Goal: Task Accomplishment & Management: Complete application form

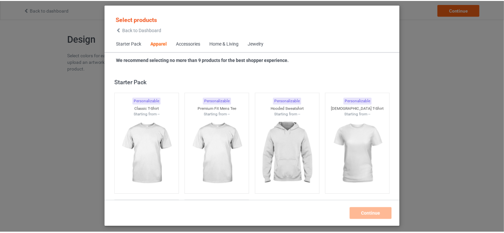
scroll to position [246, 0]
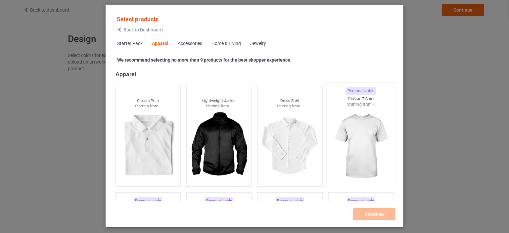
click at [361, 116] on img at bounding box center [361, 146] width 62 height 78
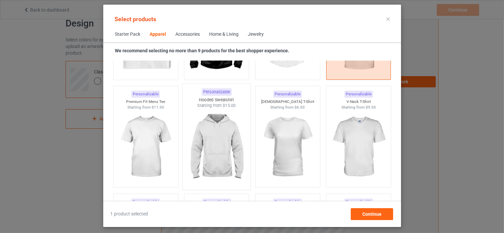
scroll to position [345, 0]
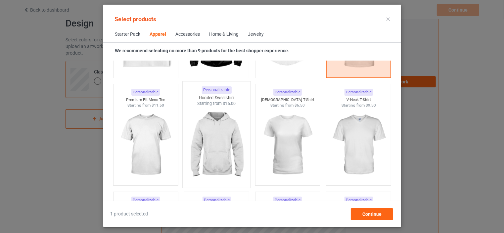
click at [220, 129] on img at bounding box center [216, 145] width 62 height 78
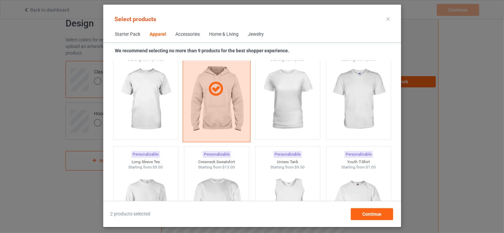
scroll to position [411, 0]
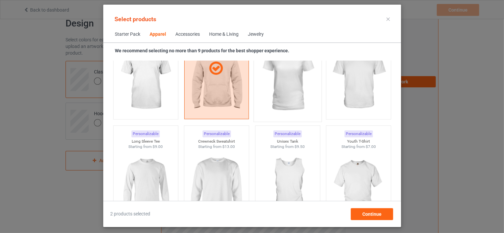
click at [278, 92] on img at bounding box center [287, 79] width 62 height 78
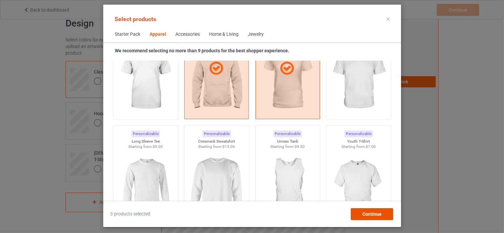
click at [368, 216] on div "Continue" at bounding box center [371, 214] width 42 height 12
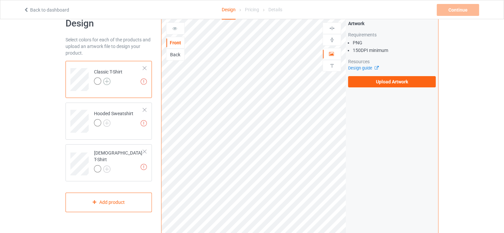
click at [105, 81] on img at bounding box center [106, 81] width 7 height 7
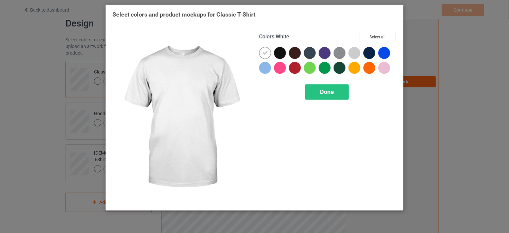
drag, startPoint x: 264, startPoint y: 54, endPoint x: 273, endPoint y: 54, distance: 8.9
click at [264, 54] on icon at bounding box center [265, 53] width 6 height 6
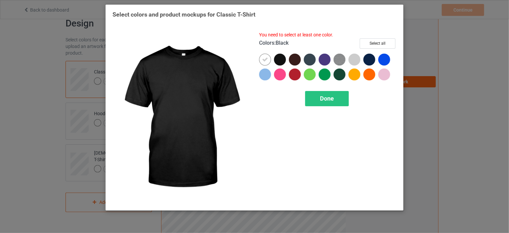
click at [280, 58] on div at bounding box center [280, 60] width 12 height 12
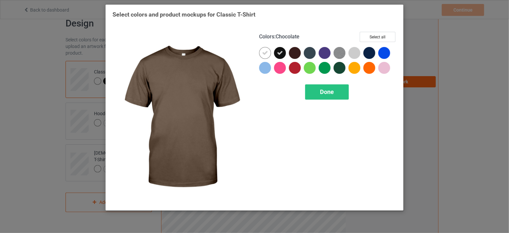
click at [295, 59] on div at bounding box center [296, 54] width 15 height 15
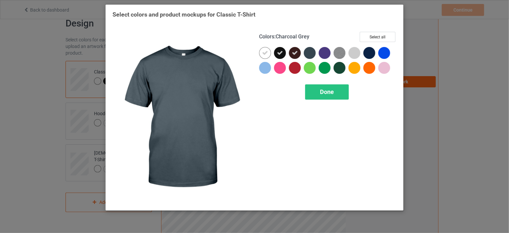
click at [310, 54] on div at bounding box center [310, 53] width 12 height 12
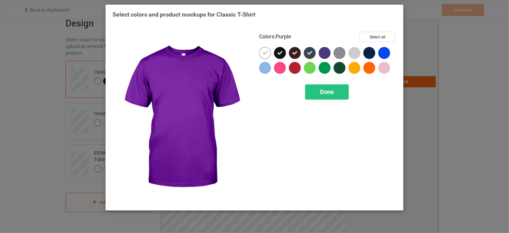
click at [323, 52] on div at bounding box center [324, 53] width 12 height 12
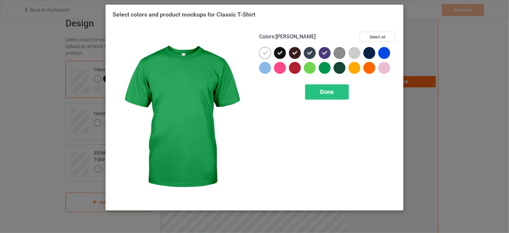
click at [323, 64] on div at bounding box center [324, 68] width 12 height 12
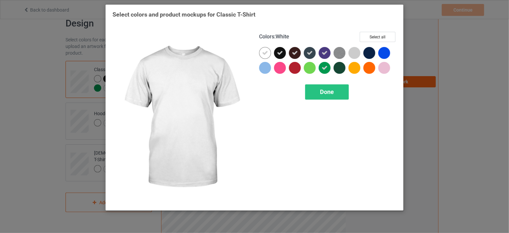
click at [267, 53] on icon at bounding box center [265, 53] width 6 height 6
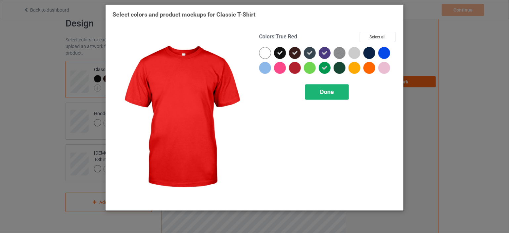
click at [320, 89] on span "Done" at bounding box center [327, 91] width 14 height 7
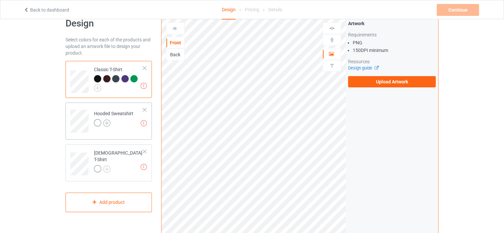
click at [107, 121] on img at bounding box center [106, 122] width 7 height 7
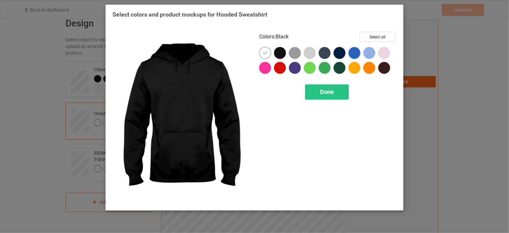
click at [281, 51] on div at bounding box center [280, 53] width 12 height 12
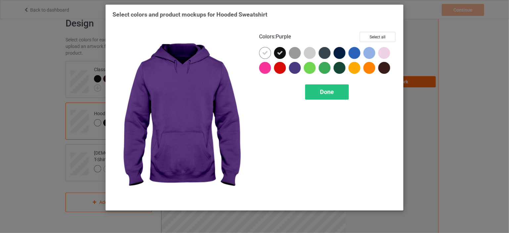
click at [292, 66] on div at bounding box center [295, 68] width 12 height 12
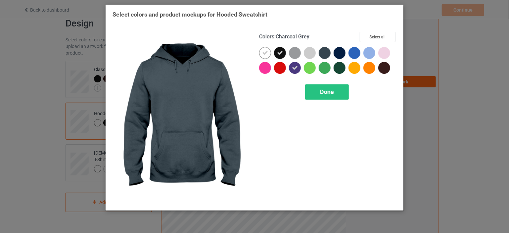
click at [325, 51] on div at bounding box center [324, 53] width 12 height 12
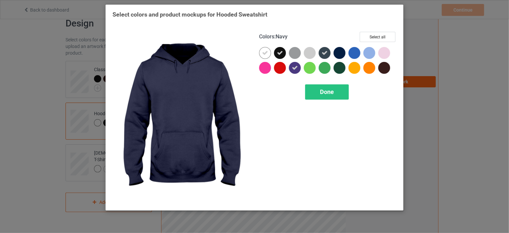
click at [334, 52] on div at bounding box center [339, 53] width 12 height 12
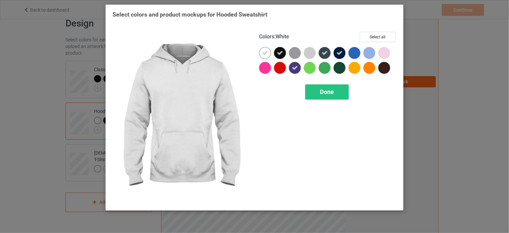
click at [266, 51] on icon at bounding box center [265, 53] width 6 height 6
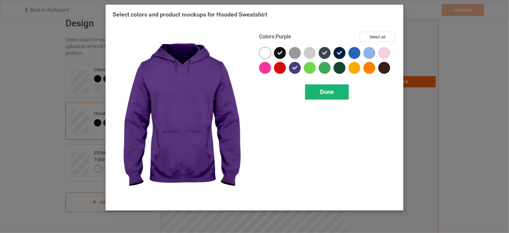
click at [315, 90] on div "Done" at bounding box center [327, 91] width 44 height 15
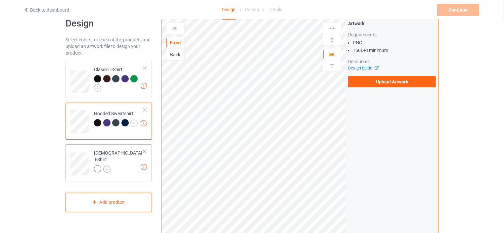
click at [106, 165] on img at bounding box center [106, 168] width 7 height 7
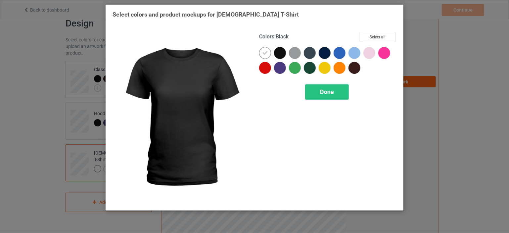
click at [277, 51] on div at bounding box center [280, 53] width 12 height 12
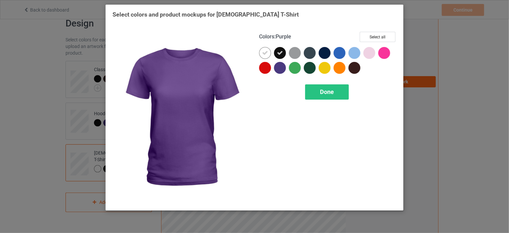
click at [280, 67] on div at bounding box center [280, 68] width 12 height 12
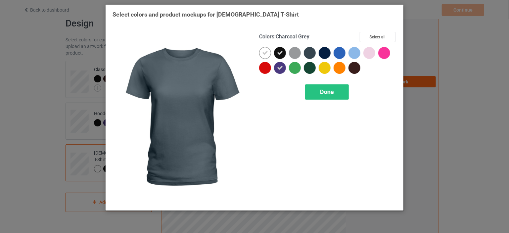
drag, startPoint x: 309, startPoint y: 53, endPoint x: 314, endPoint y: 53, distance: 4.6
click at [310, 53] on div at bounding box center [310, 53] width 12 height 12
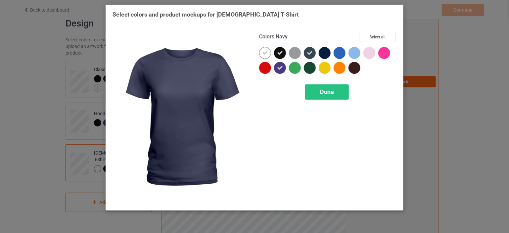
click at [320, 53] on div at bounding box center [324, 53] width 12 height 12
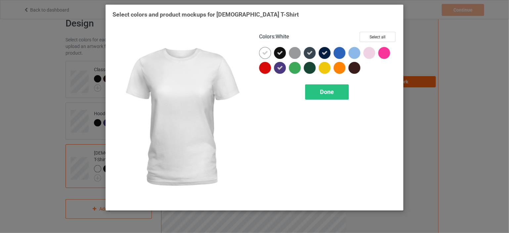
click at [267, 55] on icon at bounding box center [265, 53] width 6 height 6
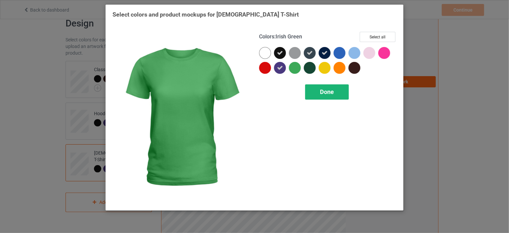
click at [316, 89] on div "Done" at bounding box center [327, 91] width 44 height 15
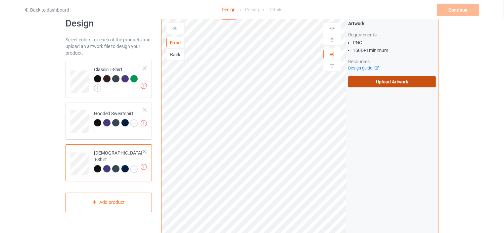
click at [386, 81] on label "Upload Artwork" at bounding box center [392, 81] width 88 height 11
click at [0, 0] on input "Upload Artwork" at bounding box center [0, 0] width 0 height 0
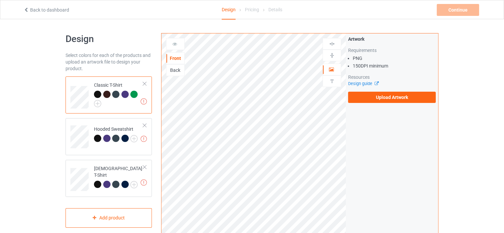
click at [44, 8] on link "Back to dashboard" at bounding box center [46, 9] width 46 height 5
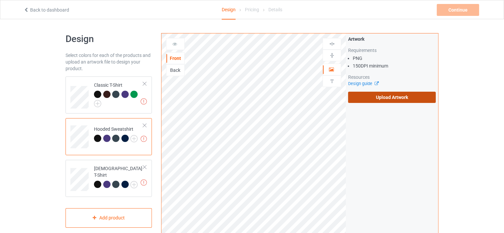
click at [380, 100] on label "Upload Artwork" at bounding box center [392, 97] width 88 height 11
click at [0, 0] on input "Upload Artwork" at bounding box center [0, 0] width 0 height 0
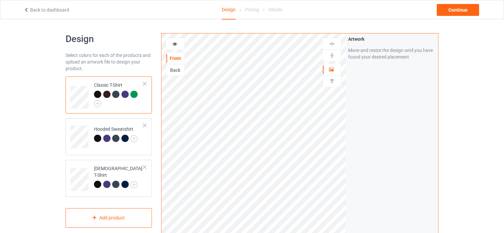
click at [175, 69] on div "Back" at bounding box center [175, 70] width 18 height 7
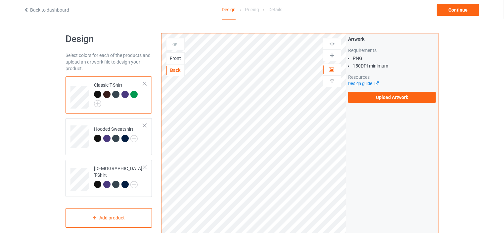
click at [173, 58] on div "Front" at bounding box center [175, 58] width 18 height 7
drag, startPoint x: 184, startPoint y: 61, endPoint x: 146, endPoint y: 85, distance: 45.2
click at [146, 85] on div at bounding box center [144, 83] width 5 height 5
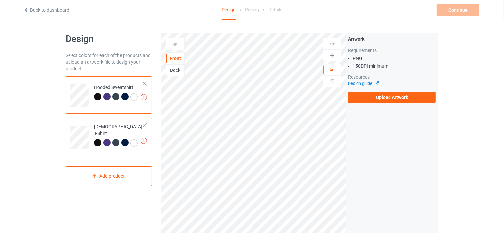
click at [145, 84] on div at bounding box center [144, 83] width 5 height 5
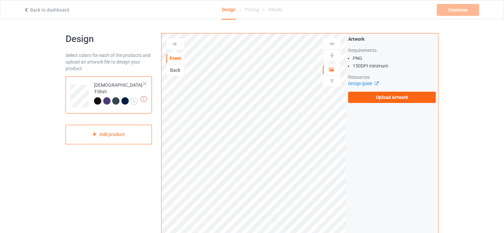
click at [145, 84] on div at bounding box center [144, 83] width 5 height 5
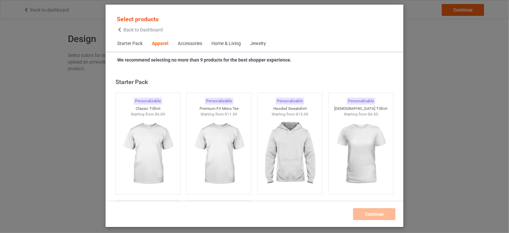
scroll to position [246, 0]
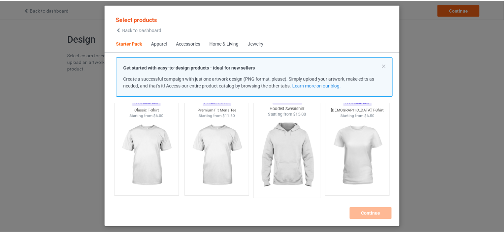
scroll to position [33, 0]
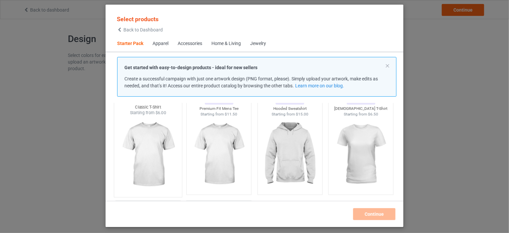
click at [162, 144] on img at bounding box center [148, 155] width 62 height 78
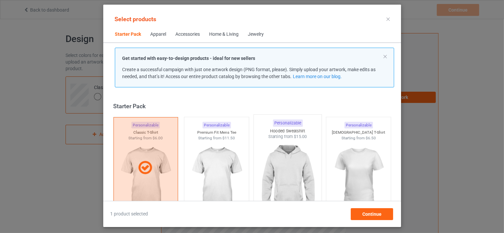
click at [284, 150] on img at bounding box center [287, 179] width 62 height 78
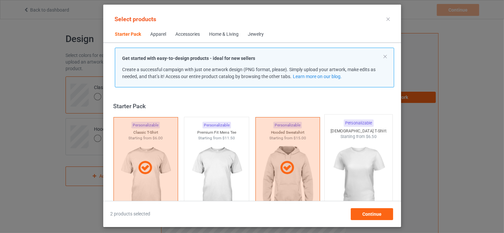
click at [357, 162] on img at bounding box center [358, 179] width 62 height 78
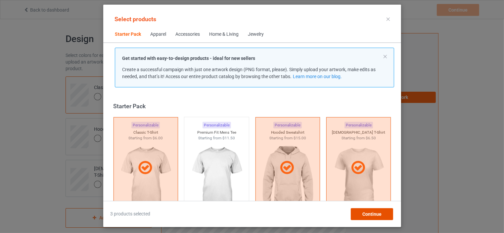
click at [368, 214] on span "Continue" at bounding box center [371, 213] width 19 height 5
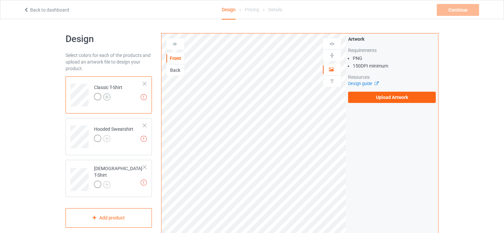
click at [109, 97] on img at bounding box center [106, 96] width 7 height 7
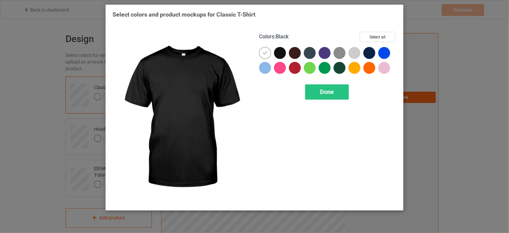
click at [279, 53] on div at bounding box center [280, 53] width 12 height 12
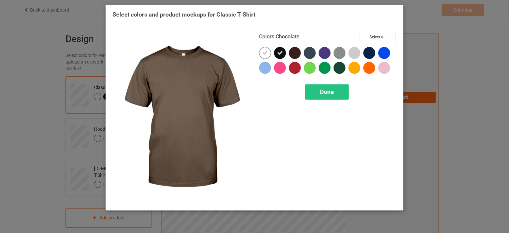
click at [294, 53] on div at bounding box center [295, 53] width 12 height 12
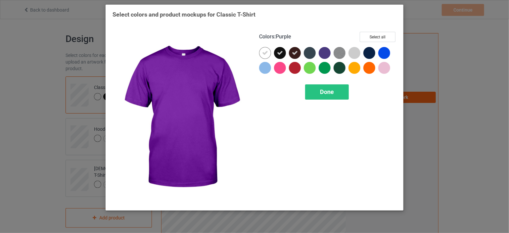
click at [324, 53] on div at bounding box center [324, 53] width 12 height 12
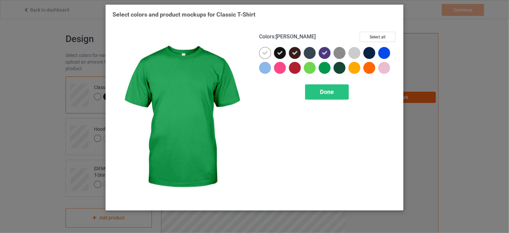
click at [325, 67] on div at bounding box center [324, 68] width 12 height 12
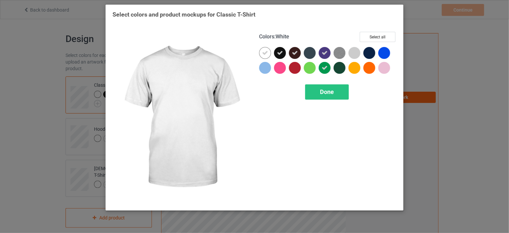
click at [266, 52] on icon at bounding box center [265, 53] width 6 height 6
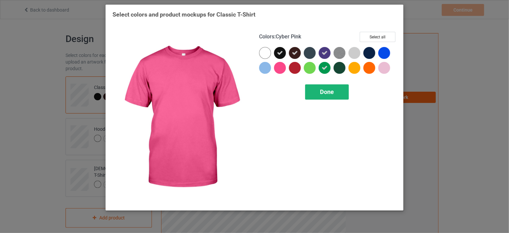
click at [316, 95] on div "Done" at bounding box center [327, 91] width 44 height 15
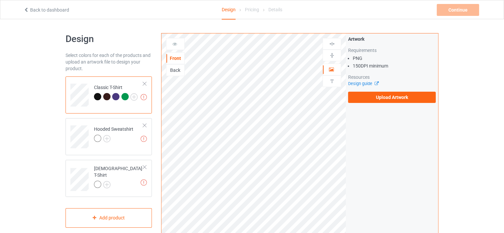
click at [113, 97] on div at bounding box center [115, 96] width 7 height 7
click at [123, 97] on div at bounding box center [124, 96] width 7 height 7
click at [99, 98] on div at bounding box center [97, 96] width 7 height 7
click at [104, 95] on div at bounding box center [106, 96] width 7 height 7
click at [95, 97] on div at bounding box center [97, 96] width 7 height 7
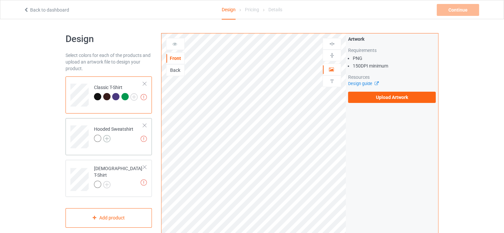
click at [107, 138] on img at bounding box center [106, 138] width 7 height 7
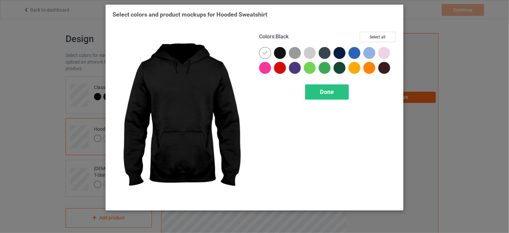
click at [281, 50] on div at bounding box center [280, 53] width 12 height 12
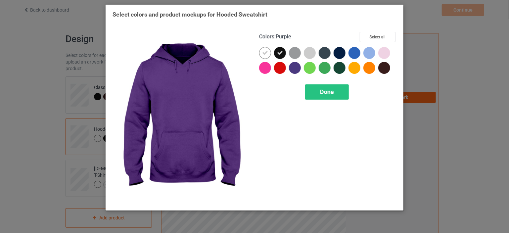
click at [294, 67] on div at bounding box center [295, 68] width 12 height 12
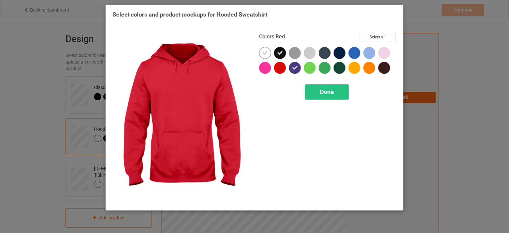
drag, startPoint x: 279, startPoint y: 68, endPoint x: 302, endPoint y: 62, distance: 23.8
click at [280, 68] on div at bounding box center [280, 68] width 12 height 12
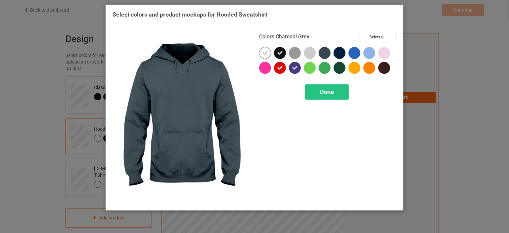
click at [320, 52] on div at bounding box center [324, 53] width 12 height 12
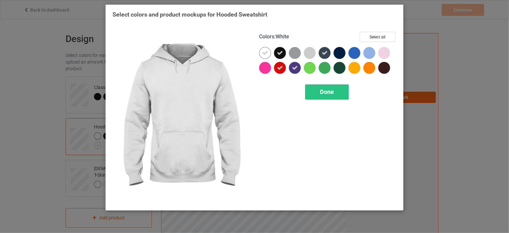
click at [266, 54] on icon at bounding box center [265, 53] width 6 height 6
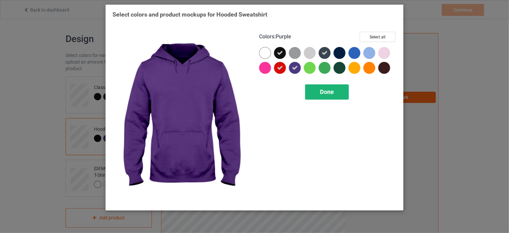
click at [325, 96] on div "Done" at bounding box center [327, 91] width 44 height 15
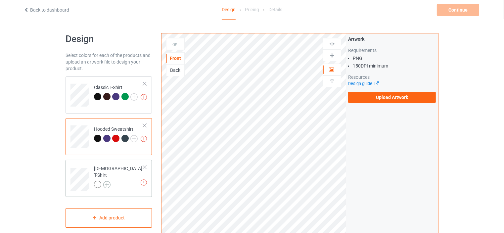
click at [109, 181] on img at bounding box center [106, 184] width 7 height 7
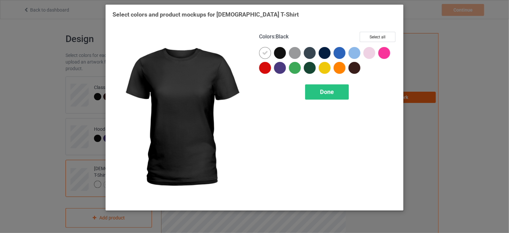
click at [280, 53] on div at bounding box center [280, 53] width 12 height 12
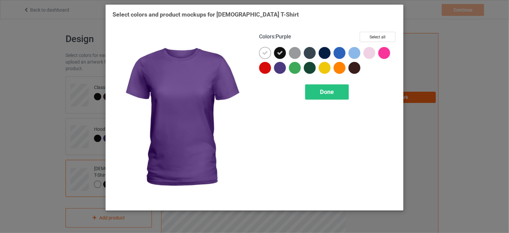
click at [279, 68] on div at bounding box center [280, 68] width 12 height 12
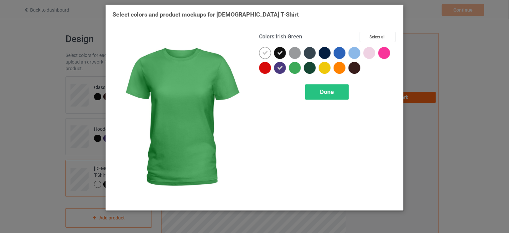
click at [299, 68] on div at bounding box center [295, 68] width 12 height 12
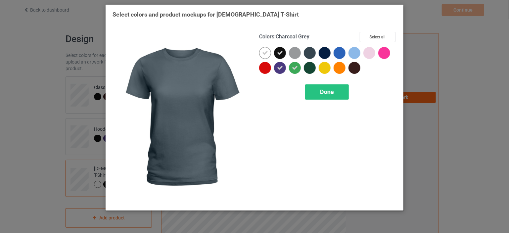
click at [309, 55] on div at bounding box center [310, 53] width 12 height 12
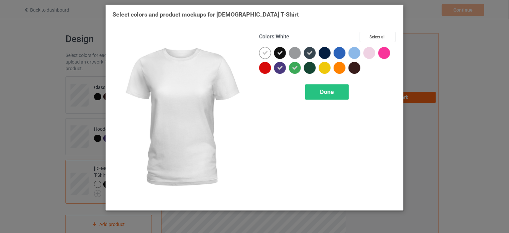
click at [266, 55] on icon at bounding box center [265, 53] width 6 height 6
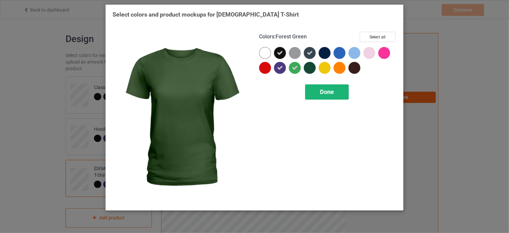
click at [328, 91] on span "Done" at bounding box center [327, 91] width 14 height 7
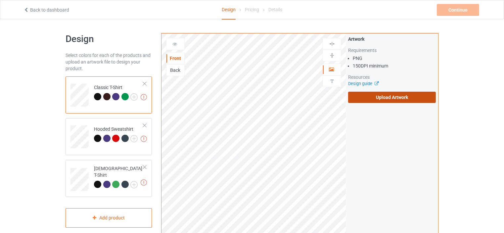
click at [361, 97] on label "Upload Artwork" at bounding box center [392, 97] width 88 height 11
click at [0, 0] on input "Upload Artwork" at bounding box center [0, 0] width 0 height 0
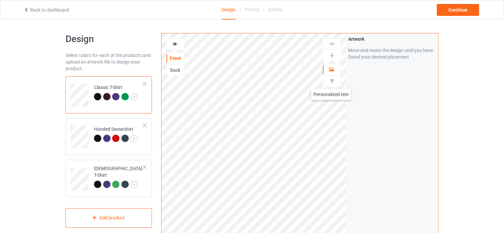
click at [331, 82] on img at bounding box center [332, 81] width 6 height 6
click at [390, 51] on div "Add text" at bounding box center [392, 51] width 88 height 12
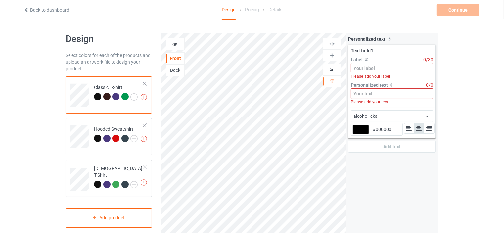
click at [374, 73] on div "Please add your label" at bounding box center [392, 76] width 82 height 6
click at [373, 69] on input at bounding box center [392, 68] width 82 height 11
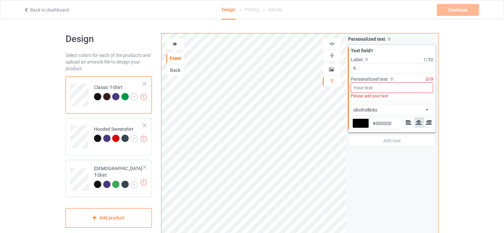
type input "h"
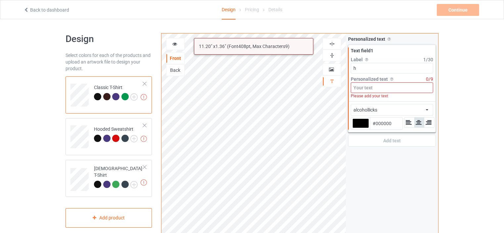
click at [372, 86] on input at bounding box center [392, 87] width 82 height 11
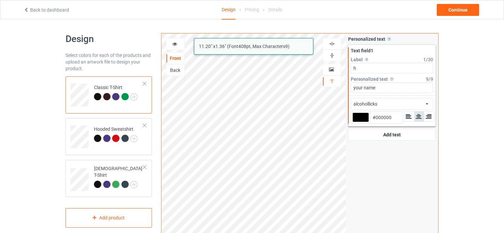
type input "your name"
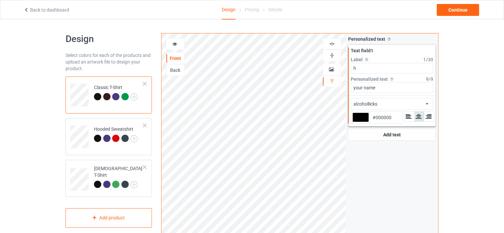
click at [382, 117] on input "#000000" at bounding box center [386, 117] width 32 height 12
drag, startPoint x: 392, startPoint y: 118, endPoint x: 376, endPoint y: 116, distance: 16.3
click at [376, 116] on input "#000000" at bounding box center [386, 117] width 32 height 12
paste input "FDE1C8"
type input "#fde1c8"
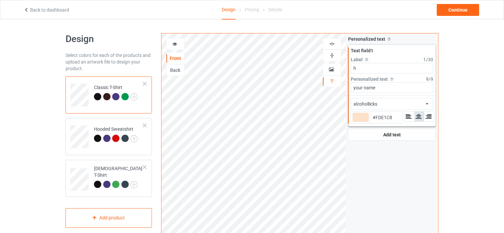
type input "#FDE1C8"
click at [389, 153] on div "Personalized text Allow customers to personalize text with your choice of fonts…" at bounding box center [392, 158] width 92 height 251
click at [385, 104] on div "alcohollicks african airstream aladdin alcohollicks [PERSON_NAME] almontesnow a…" at bounding box center [392, 104] width 82 height 12
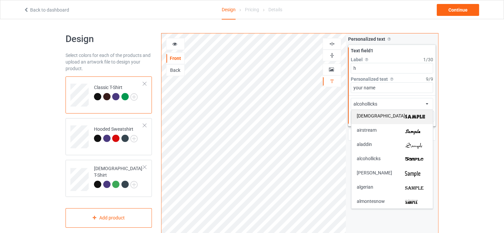
click at [389, 116] on div "[DEMOGRAPHIC_DATA]" at bounding box center [391, 116] width 71 height 7
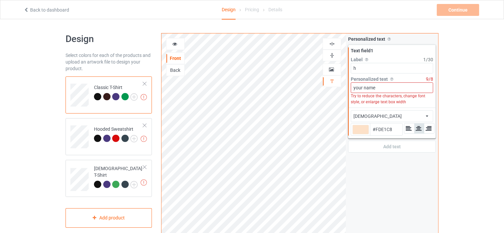
click at [386, 86] on input "your name" at bounding box center [392, 87] width 82 height 11
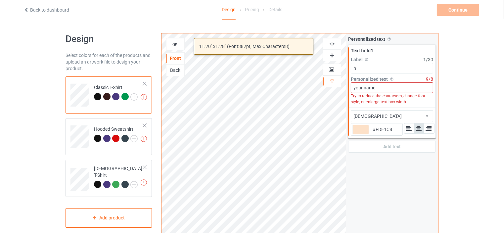
click at [364, 87] on input "your name" at bounding box center [392, 87] width 82 height 11
type input "#fde1c8"
type input "yourname"
type input "#fde1c8"
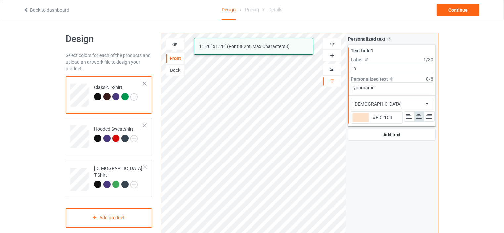
type input "yourname"
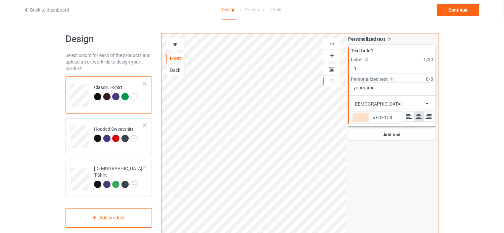
click at [389, 101] on div "african african airstream aladdin alcohollicks aldo algerian almontesnow anglic…" at bounding box center [392, 104] width 82 height 12
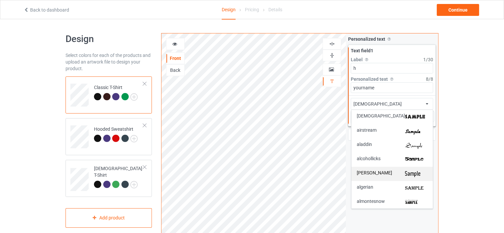
click at [408, 171] on img at bounding box center [416, 173] width 22 height 7
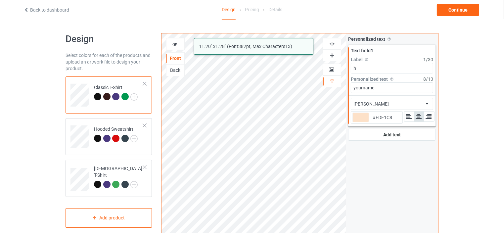
click at [388, 88] on input "yourname" at bounding box center [392, 87] width 82 height 11
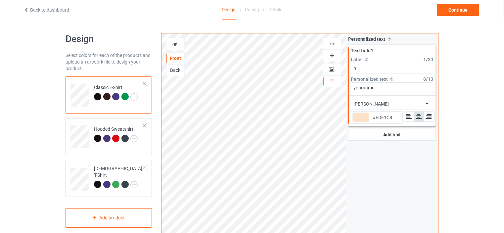
click at [381, 104] on div "aldo african airstream aladdin alcohollicks aldo algerian almontesnow anglicant…" at bounding box center [392, 104] width 82 height 12
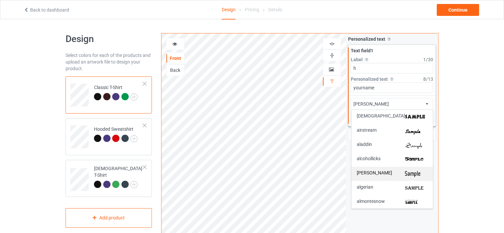
click at [402, 169] on div "[PERSON_NAME]" at bounding box center [391, 174] width 81 height 14
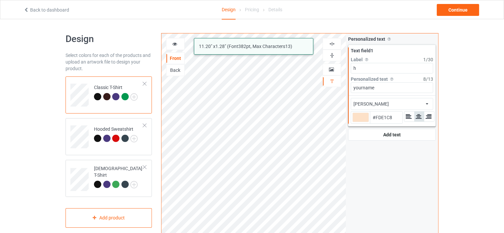
click at [389, 87] on input "yourname" at bounding box center [392, 87] width 82 height 11
click at [378, 101] on div "aldo african airstream aladdin alcohollicks aldo algerian almontesnow anglicant…" at bounding box center [392, 104] width 82 height 12
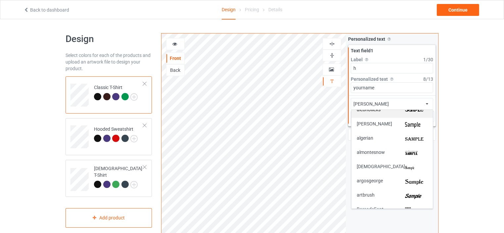
scroll to position [66, 0]
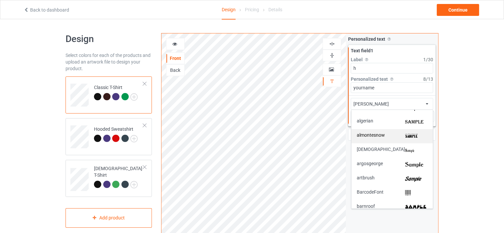
click at [405, 136] on img at bounding box center [416, 136] width 22 height 7
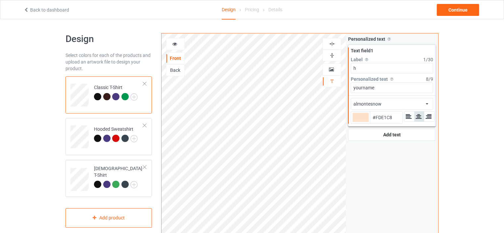
click at [390, 101] on div "almontesnow african airstream aladdin alcohollicks aldo algerian almontesnow an…" at bounding box center [392, 104] width 82 height 12
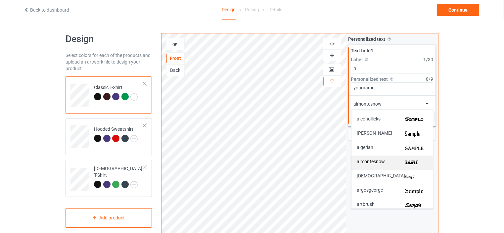
scroll to position [0, 0]
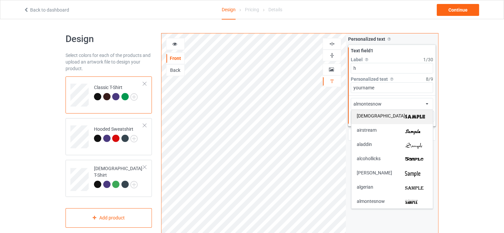
click at [405, 118] on img at bounding box center [416, 116] width 22 height 7
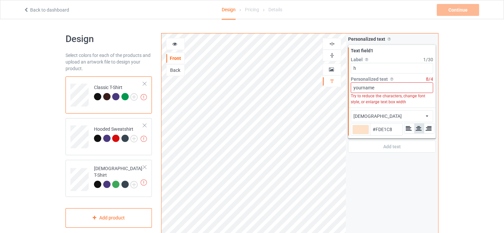
click at [377, 89] on input "yourname" at bounding box center [392, 87] width 82 height 11
type input "#fde1c8"
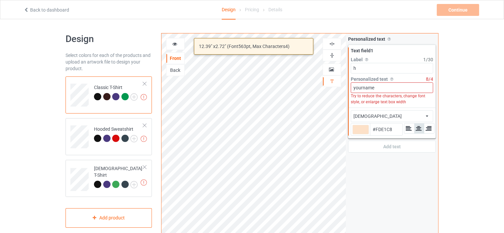
type input "yournam"
type input "#fde1c8"
type input "yourna"
type input "#fde1c8"
type input "yourn"
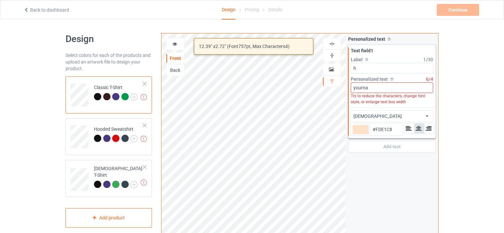
type input "#fde1c8"
type input "your"
type input "#fde1c8"
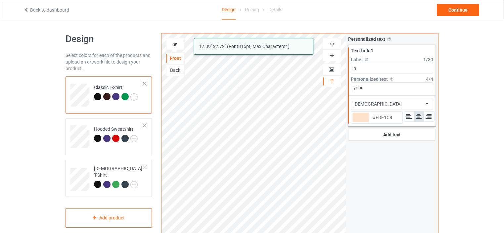
type input "your"
click at [391, 160] on div "Personalized text Allow customers to personalize text with your choice of fonts…" at bounding box center [392, 158] width 92 height 251
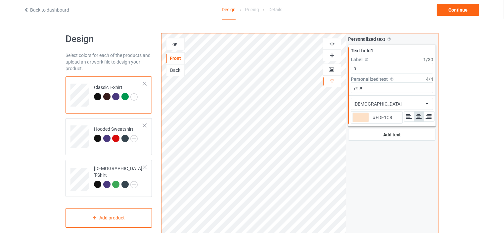
click at [373, 158] on div "Personalized text Allow customers to personalize text with your choice of fonts…" at bounding box center [392, 158] width 92 height 251
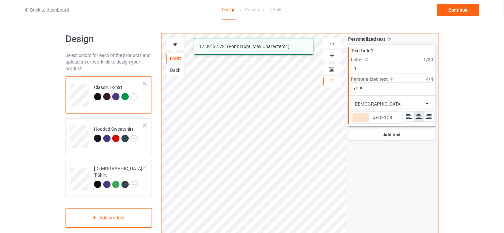
click at [368, 89] on input "your" at bounding box center [392, 87] width 82 height 11
type input "#fde1c8"
type input "yourn"
type input "#fde1c8"
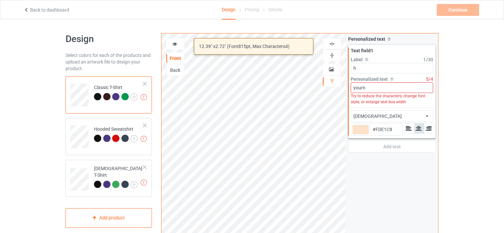
type input "your"
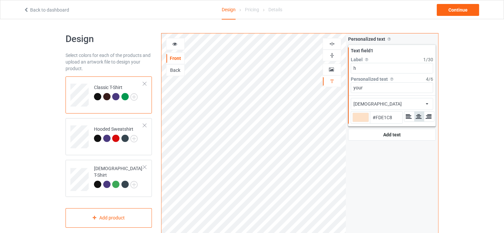
click at [373, 87] on input "your" at bounding box center [392, 87] width 82 height 11
type input "#fde1c8"
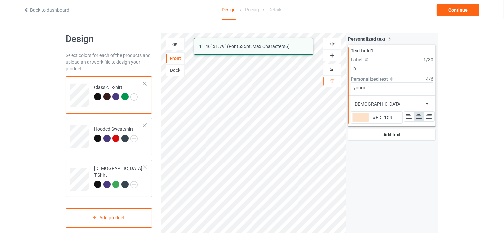
type input "yourna"
type input "#fde1c8"
type input "yournam"
type input "#fde1c8"
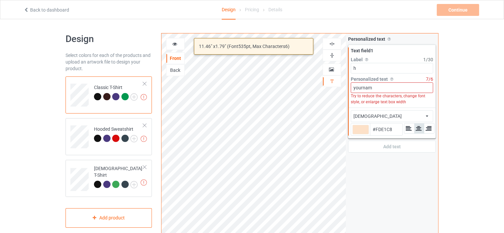
type input "yourname"
type input "#fde1c8"
type input "yournam"
type input "#fde1c8"
type input "yourna"
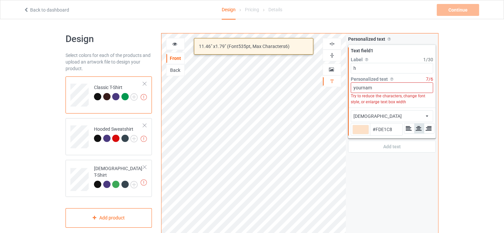
type input "#fde1c8"
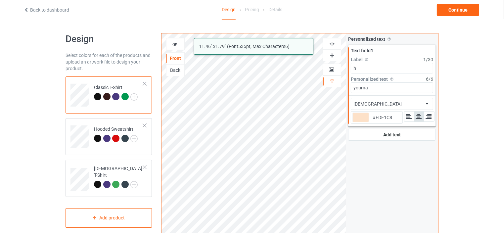
type input "yourna"
drag, startPoint x: 371, startPoint y: 87, endPoint x: 349, endPoint y: 86, distance: 21.8
click at [349, 86] on div "Text field 1 Label Personalized text label on the campaign buy page 1 / 30 h Pe…" at bounding box center [391, 70] width 87 height 50
type input "#fde1c8"
type input "n"
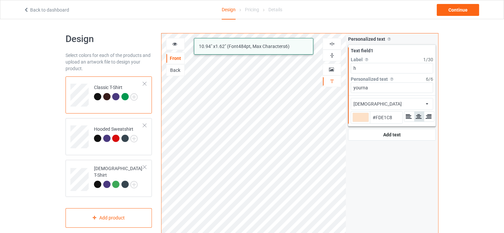
type input "#fde1c8"
type input "na"
type input "#fde1c8"
type input "nam"
type input "#fde1c8"
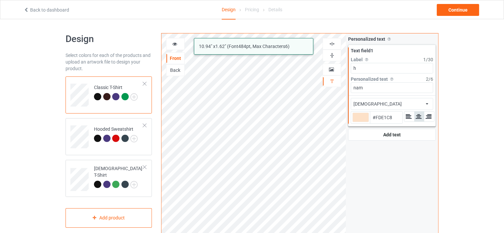
type input "name"
type input "#fde1c8"
type input "nameo"
type input "#fde1c8"
type input "nameok"
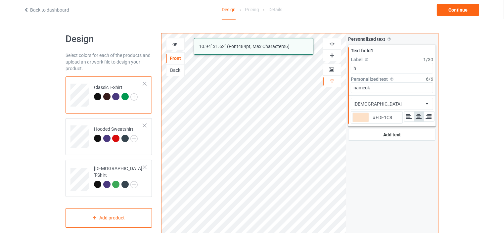
type input "#fde1c8"
type input "nameok"
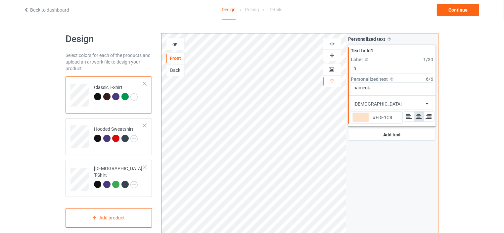
click at [358, 154] on div "Personalized text Allow customers to personalize text with your choice of fonts…" at bounding box center [392, 158] width 92 height 251
type input "#fde1c8"
click at [458, 14] on div "Continue" at bounding box center [458, 10] width 42 height 12
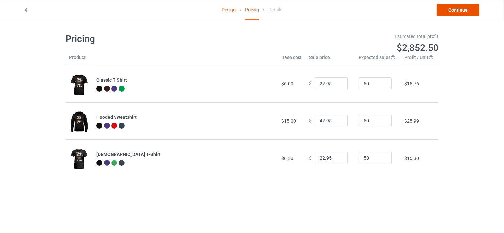
click at [465, 7] on link "Continue" at bounding box center [458, 10] width 42 height 12
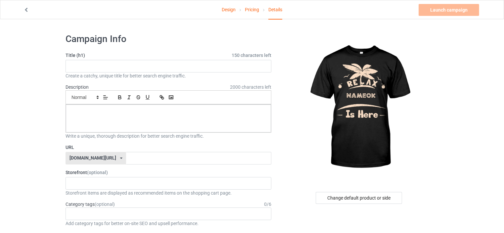
click at [96, 155] on div "[DOMAIN_NAME][URL]" at bounding box center [92, 157] width 47 height 5
click at [89, 184] on div "[DOMAIN_NAME][URL]" at bounding box center [96, 183] width 60 height 12
click at [99, 63] on input "text" at bounding box center [168, 66] width 206 height 13
drag, startPoint x: 110, startPoint y: 65, endPoint x: 28, endPoint y: 55, distance: 82.9
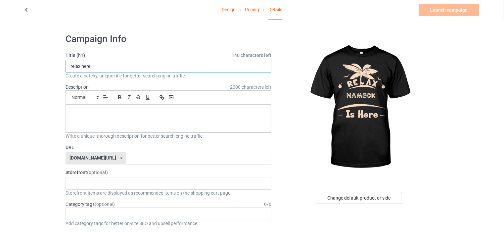
type input "relax here"
click at [79, 113] on p at bounding box center [168, 112] width 194 height 6
click at [126, 157] on input "text" at bounding box center [198, 158] width 145 height 13
paste input "relax here"
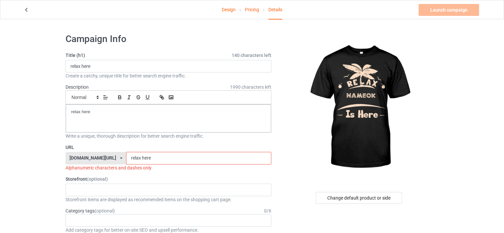
click at [126, 158] on input "relax here" at bounding box center [198, 158] width 145 height 13
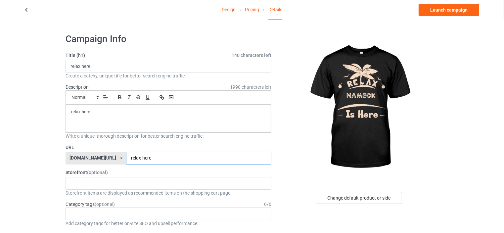
click at [143, 160] on input "relax-here" at bounding box center [198, 158] width 145 height 13
type input "relax-here123"
click at [289, 157] on div at bounding box center [359, 107] width 158 height 149
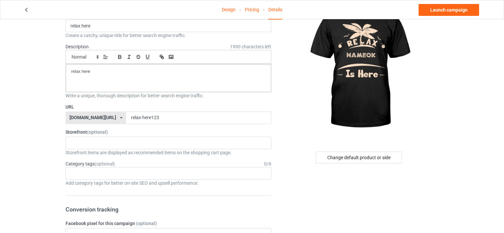
scroll to position [66, 0]
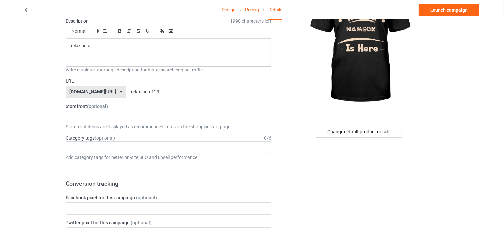
click at [187, 112] on div "No result found" at bounding box center [168, 117] width 206 height 13
click at [281, 110] on div at bounding box center [359, 41] width 158 height 149
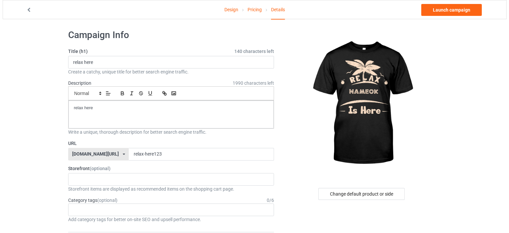
scroll to position [0, 0]
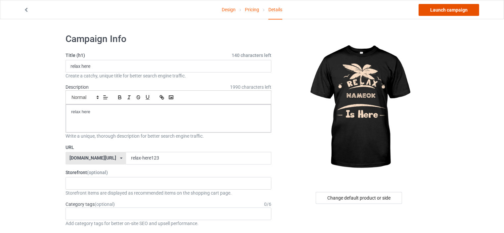
click at [440, 10] on link "Launch campaign" at bounding box center [448, 10] width 61 height 12
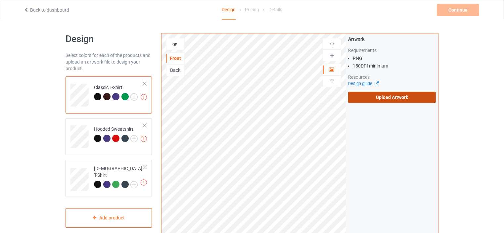
click at [386, 98] on label "Upload Artwork" at bounding box center [392, 97] width 88 height 11
click at [0, 0] on input "Upload Artwork" at bounding box center [0, 0] width 0 height 0
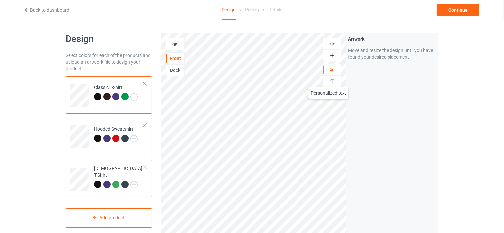
click at [329, 81] on img at bounding box center [332, 81] width 6 height 6
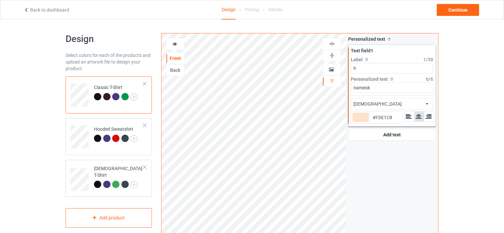
type input "#fde1c8"
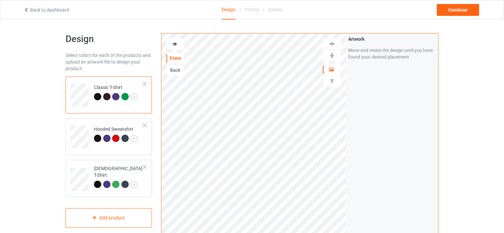
click at [327, 79] on div at bounding box center [332, 81] width 18 height 6
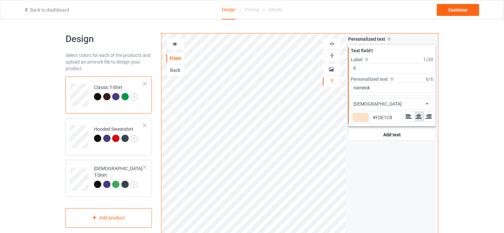
type input "#fde1c8"
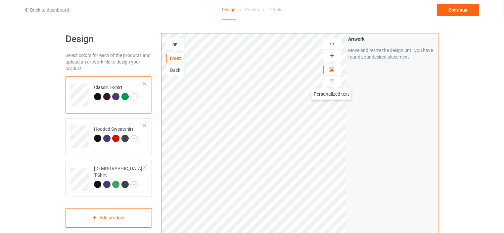
click at [332, 81] on img at bounding box center [332, 81] width 6 height 6
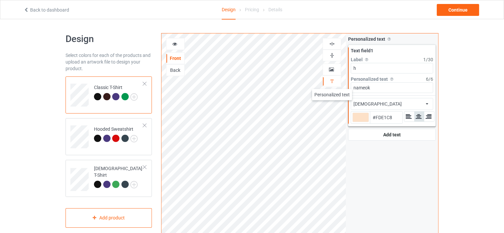
click at [332, 82] on img at bounding box center [332, 81] width 6 height 6
type input "#fde1c8"
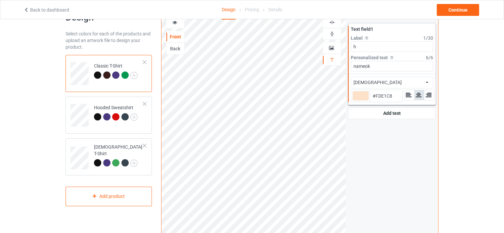
scroll to position [26, 0]
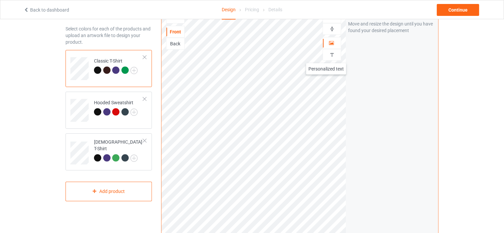
click at [328, 52] on div at bounding box center [332, 55] width 18 height 6
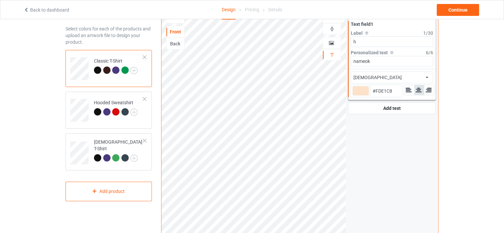
type input "#fde1c8"
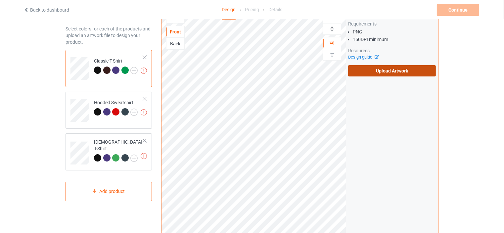
click at [372, 69] on label "Upload Artwork" at bounding box center [392, 70] width 88 height 11
click at [0, 0] on input "Upload Artwork" at bounding box center [0, 0] width 0 height 0
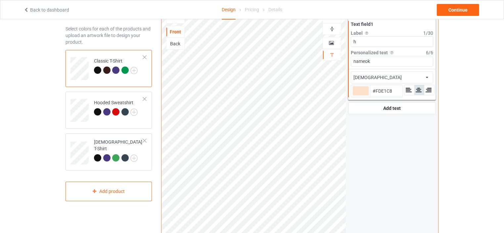
type input "#fde1c8"
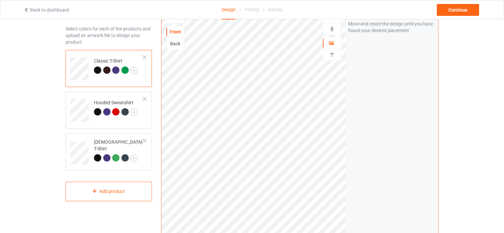
click at [335, 55] on div at bounding box center [332, 55] width 18 height 6
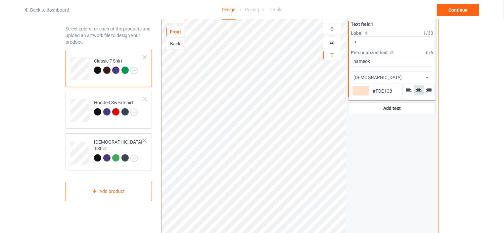
type input "#fde1c8"
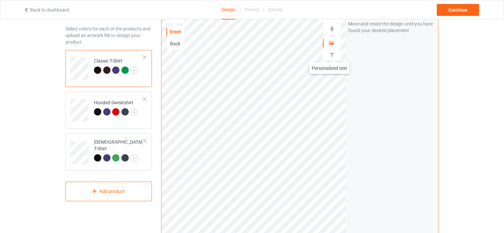
click at [329, 56] on img at bounding box center [332, 55] width 6 height 6
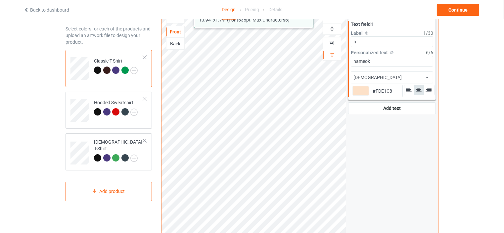
type input "#fde1c8"
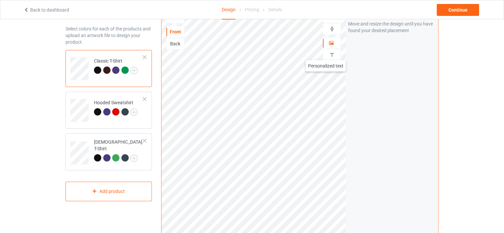
click at [326, 54] on div at bounding box center [332, 55] width 18 height 6
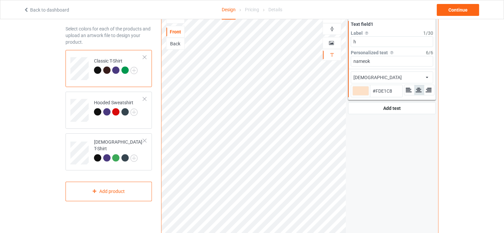
click at [371, 149] on div "Personalized text Allow customers to personalize text with your choice of fonts…" at bounding box center [392, 132] width 92 height 251
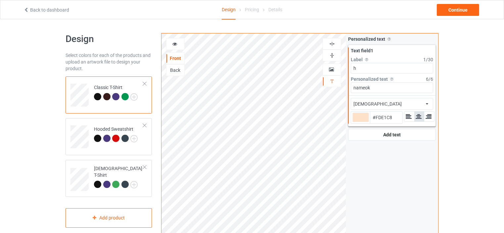
type input "#fde1c8"
click at [457, 8] on div "Continue" at bounding box center [458, 10] width 42 height 12
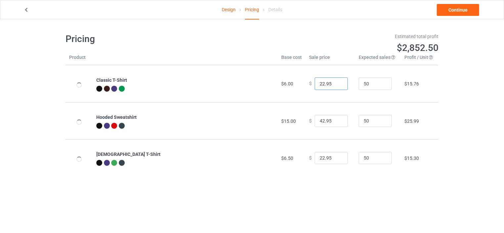
click at [316, 83] on input "22.95" at bounding box center [330, 83] width 33 height 13
click at [320, 83] on input "22.95" at bounding box center [330, 83] width 33 height 13
click at [324, 82] on input "22.95" at bounding box center [330, 83] width 33 height 13
click at [319, 82] on input "22.95" at bounding box center [330, 83] width 33 height 13
type input "21.95"
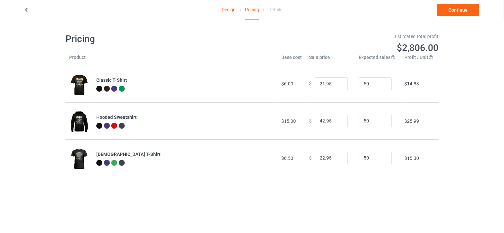
click at [478, 109] on div "Design Pricing Details Continue Pricing Estimated total profit $2,806.00 Produc…" at bounding box center [252, 104] width 504 height 171
click at [460, 12] on link "Continue" at bounding box center [458, 10] width 42 height 12
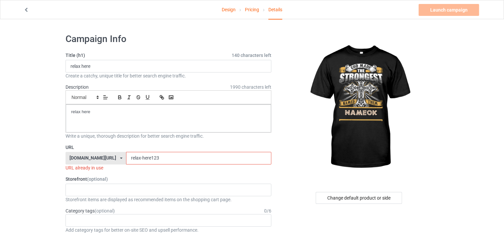
drag, startPoint x: 128, startPoint y: 156, endPoint x: 108, endPoint y: 156, distance: 19.8
click at [126, 156] on input "relax-here123" at bounding box center [198, 158] width 145 height 13
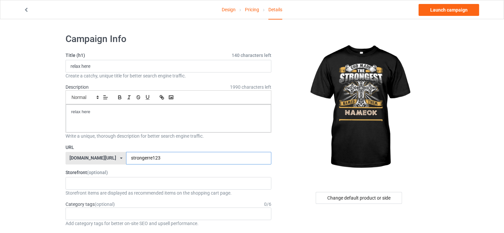
click at [133, 160] on input "strongerre123" at bounding box center [198, 158] width 145 height 13
type input "stronger123"
click at [178, 145] on label "URL" at bounding box center [168, 147] width 206 height 7
click at [445, 13] on link "Launch campaign" at bounding box center [448, 10] width 61 height 12
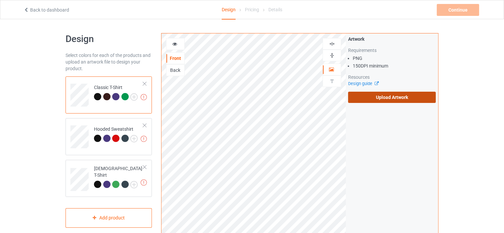
click at [370, 102] on label "Upload Artwork" at bounding box center [392, 97] width 88 height 11
click at [0, 0] on input "Upload Artwork" at bounding box center [0, 0] width 0 height 0
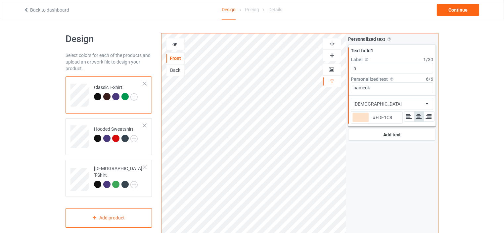
type input "#fde1c8"
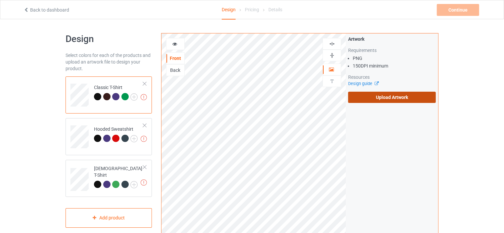
click at [367, 100] on label "Upload Artwork" at bounding box center [392, 97] width 88 height 11
click at [0, 0] on input "Upload Artwork" at bounding box center [0, 0] width 0 height 0
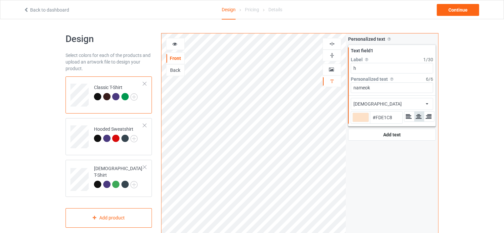
type input "#fde1c8"
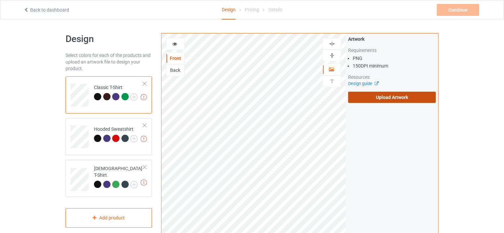
click at [371, 98] on label "Upload Artwork" at bounding box center [392, 97] width 88 height 11
click at [0, 0] on input "Upload Artwork" at bounding box center [0, 0] width 0 height 0
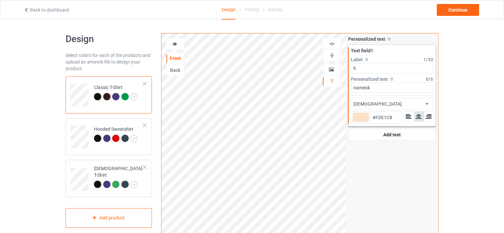
type input "#fde1c8"
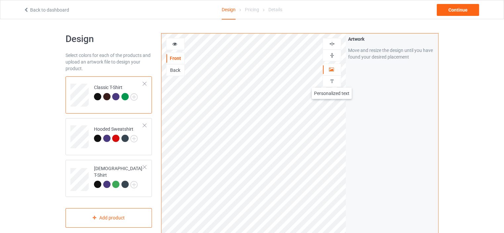
click at [332, 81] on img at bounding box center [332, 81] width 6 height 6
click at [382, 51] on div "Add text" at bounding box center [392, 51] width 88 height 12
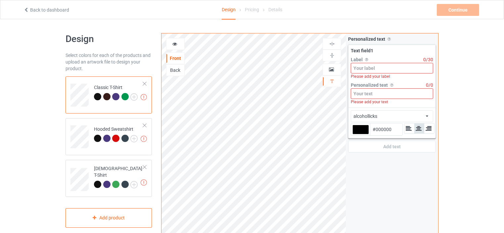
click at [371, 69] on input at bounding box center [392, 68] width 82 height 11
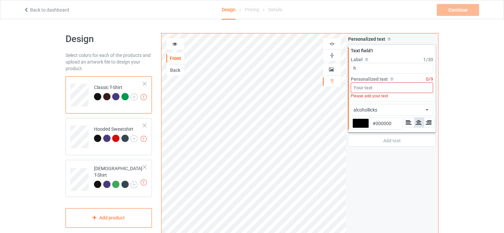
type input "h"
click at [368, 84] on input at bounding box center [392, 87] width 82 height 11
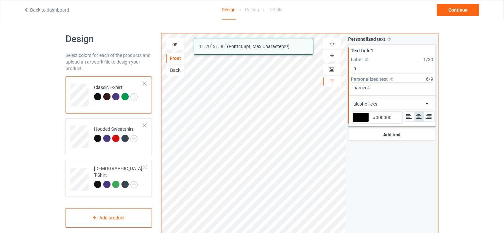
type input "nameok"
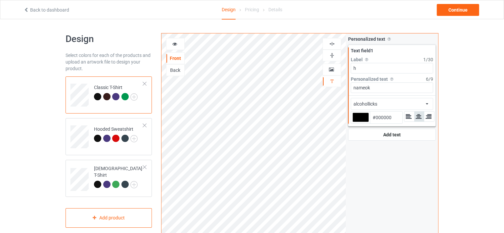
drag, startPoint x: 375, startPoint y: 116, endPoint x: 399, endPoint y: 117, distance: 24.2
click at [399, 117] on input "#000000" at bounding box center [386, 117] width 32 height 12
paste input "FDE1C8"
type input "#fde1c8"
type input "#FDE1C8"
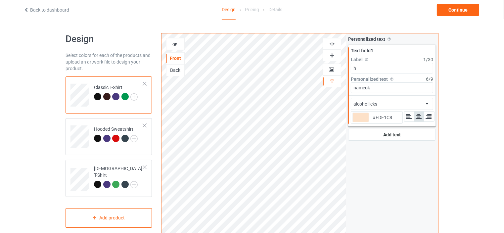
click at [392, 107] on div "alcohollicks african airstream aladdin alcohollicks [PERSON_NAME] almontesnow a…" at bounding box center [392, 104] width 82 height 12
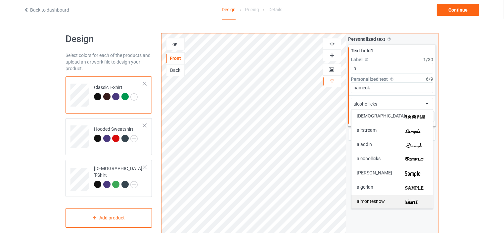
click at [408, 201] on img at bounding box center [416, 202] width 22 height 7
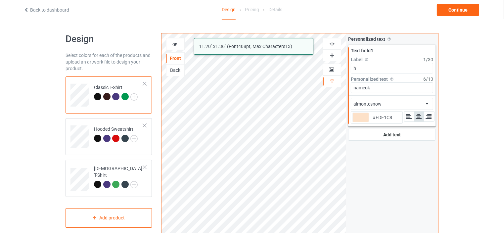
click at [417, 104] on div "almontesnow african airstream aladdin alcohollicks [PERSON_NAME] almontesnow an…" at bounding box center [392, 104] width 82 height 12
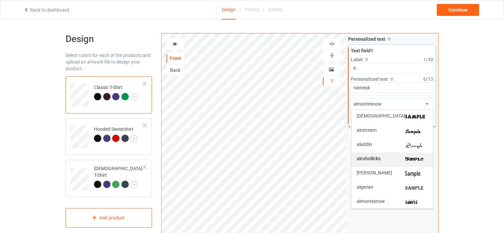
click at [413, 159] on img at bounding box center [416, 159] width 22 height 7
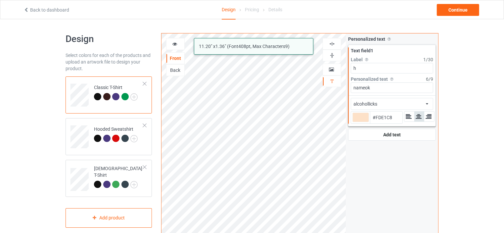
click at [408, 102] on div "alcohollicks african airstream aladdin alcohollicks [PERSON_NAME] almontesnow a…" at bounding box center [392, 104] width 82 height 12
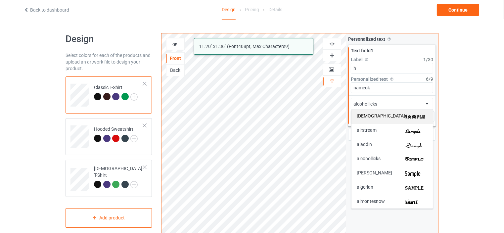
click at [417, 115] on img at bounding box center [416, 116] width 22 height 7
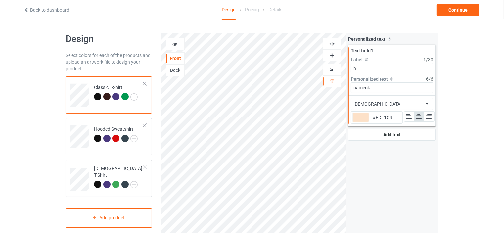
type input "#fde1c8"
click at [459, 8] on div "Continue" at bounding box center [458, 10] width 42 height 12
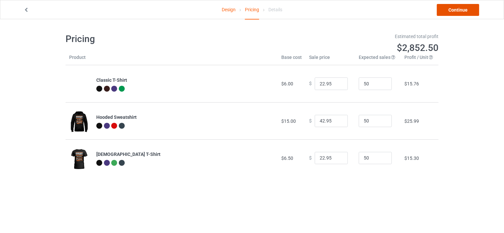
click at [459, 11] on link "Continue" at bounding box center [458, 10] width 42 height 12
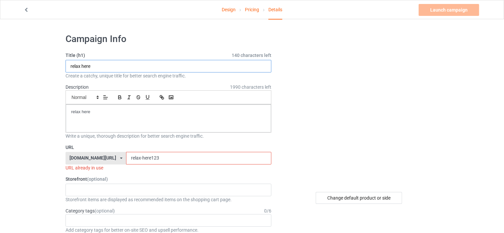
drag, startPoint x: 99, startPoint y: 64, endPoint x: 50, endPoint y: 64, distance: 49.3
drag, startPoint x: 103, startPoint y: 65, endPoint x: 55, endPoint y: 68, distance: 47.4
type input "nobodyperfect"
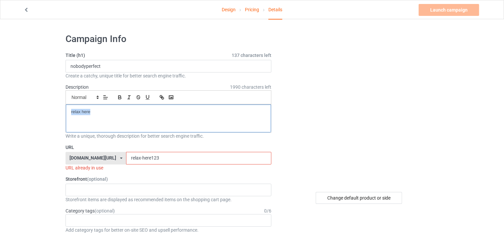
drag, startPoint x: 91, startPoint y: 111, endPoint x: 71, endPoint y: 119, distance: 21.9
drag, startPoint x: 131, startPoint y: 157, endPoint x: 78, endPoint y: 147, distance: 54.5
click at [82, 148] on div "URL teechip.com/ fidetee.com/ teechip.com/ 5bd645a3aa211e1c493659a3 587d0d41cee…" at bounding box center [168, 157] width 206 height 27
paste input "nobodyperfect"
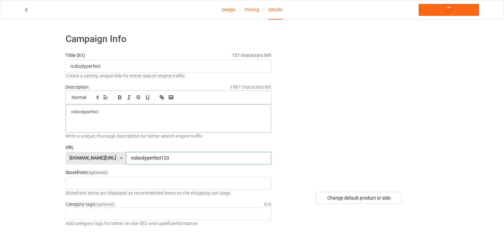
type input "nobodyperfect123"
click at [442, 11] on link "Launch campaign" at bounding box center [448, 10] width 61 height 12
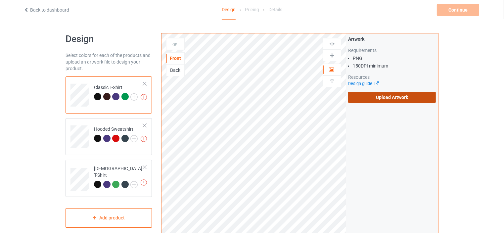
click at [363, 94] on label "Upload Artwork" at bounding box center [392, 97] width 88 height 11
click at [0, 0] on input "Upload Artwork" at bounding box center [0, 0] width 0 height 0
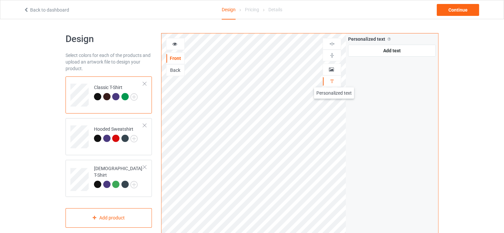
click at [334, 80] on img at bounding box center [332, 81] width 6 height 6
click at [380, 50] on div "Add text" at bounding box center [392, 51] width 88 height 12
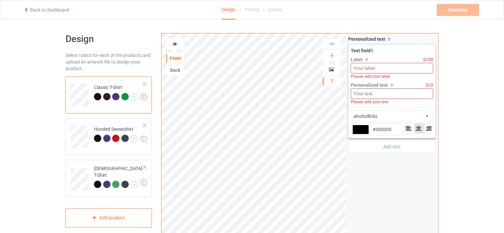
click at [376, 68] on input at bounding box center [392, 68] width 82 height 11
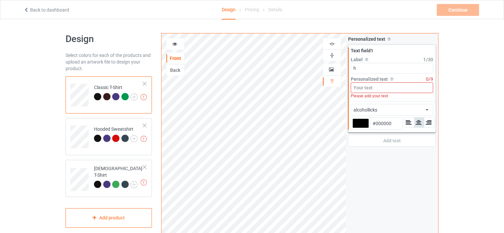
type input "h"
click at [375, 87] on input at bounding box center [392, 87] width 82 height 11
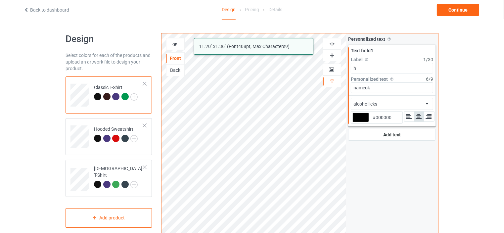
type input "nameok"
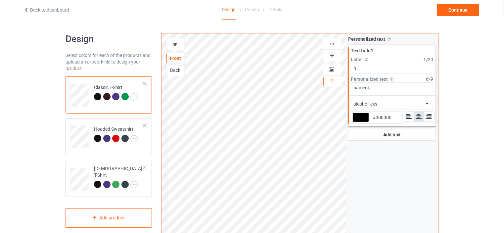
drag, startPoint x: 392, startPoint y: 116, endPoint x: 376, endPoint y: 118, distance: 15.6
click at [376, 118] on input "#000000" at bounding box center [386, 117] width 32 height 12
paste input "FDE1C8"
type input "#fde1c8"
type input "#FDE1C8"
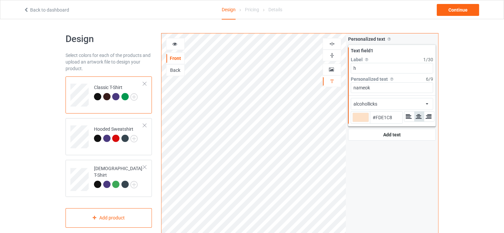
type input "#fde1c8"
type input "#FDE1C8"
click at [399, 104] on div "alcohollicks african airstream aladdin alcohollicks [PERSON_NAME] almontesnow a…" at bounding box center [392, 104] width 82 height 12
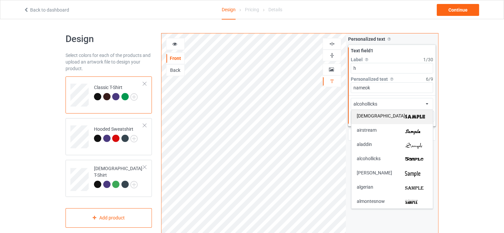
click at [405, 115] on img at bounding box center [416, 116] width 22 height 7
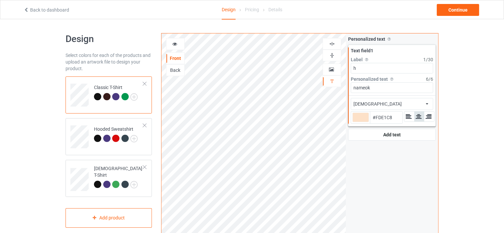
type input "#fde1c8"
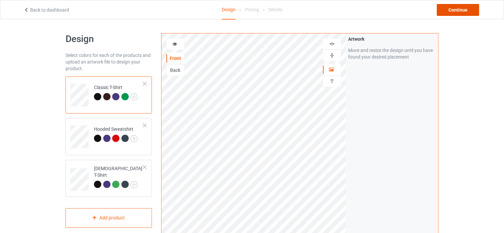
click at [459, 10] on div "Continue" at bounding box center [458, 10] width 42 height 12
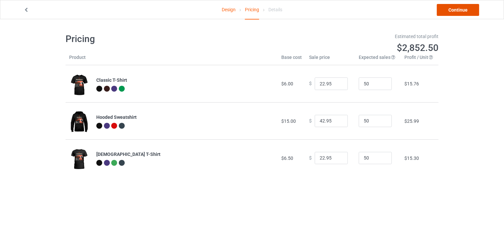
click at [455, 14] on link "Continue" at bounding box center [458, 10] width 42 height 12
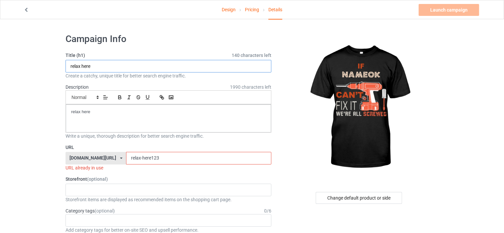
drag, startPoint x: 97, startPoint y: 67, endPoint x: 62, endPoint y: 67, distance: 34.7
drag, startPoint x: 86, startPoint y: 66, endPoint x: 50, endPoint y: 75, distance: 37.3
type input "fix it"
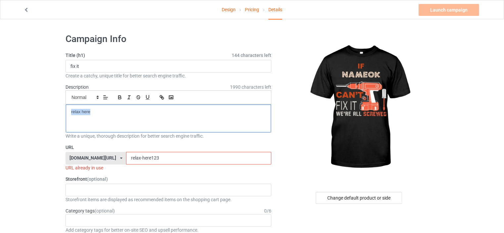
drag, startPoint x: 93, startPoint y: 114, endPoint x: 50, endPoint y: 112, distance: 43.0
drag, startPoint x: 132, startPoint y: 156, endPoint x: 93, endPoint y: 152, distance: 39.5
click at [93, 152] on div "[DOMAIN_NAME][URL] [DOMAIN_NAME][URL] [DOMAIN_NAME][URL] 5bd645a3aa211e1c493659…" at bounding box center [168, 158] width 206 height 13
paste input "fix it"
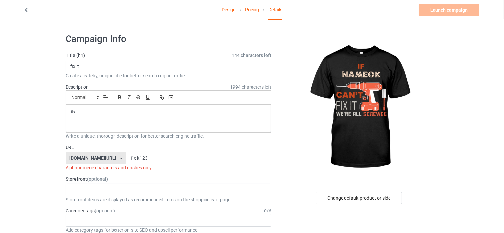
click at [126, 156] on input "fix it123" at bounding box center [198, 158] width 145 height 13
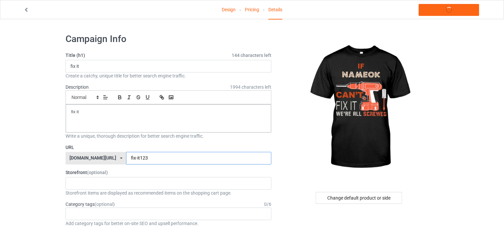
type input "fix-it123"
click at [442, 8] on link "Launch campaign" at bounding box center [448, 10] width 61 height 12
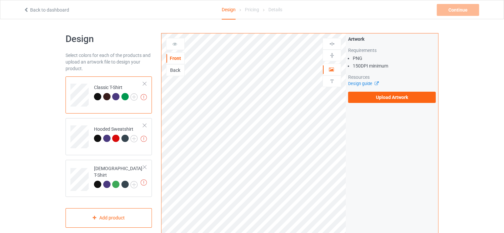
click at [369, 96] on label "Upload Artwork" at bounding box center [392, 97] width 88 height 11
click at [0, 0] on input "Upload Artwork" at bounding box center [0, 0] width 0 height 0
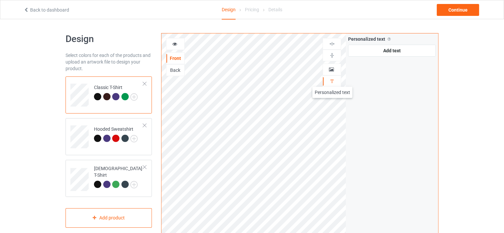
click at [332, 80] on img at bounding box center [332, 81] width 6 height 6
click at [382, 50] on div "Add text" at bounding box center [392, 51] width 88 height 12
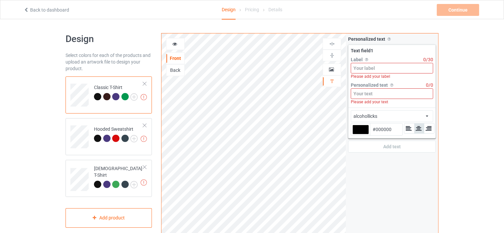
click at [371, 69] on input at bounding box center [392, 68] width 82 height 11
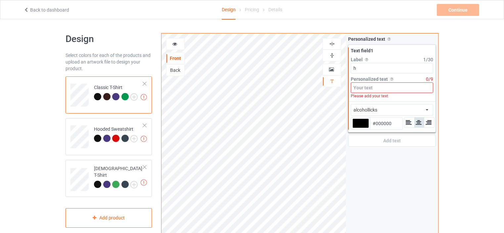
type input "h"
click at [377, 90] on input at bounding box center [392, 87] width 82 height 11
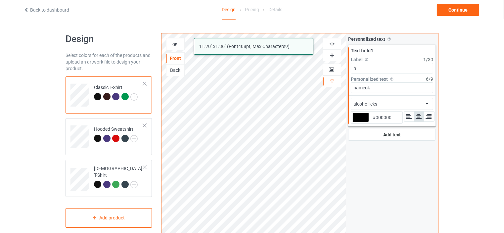
type input "nameok"
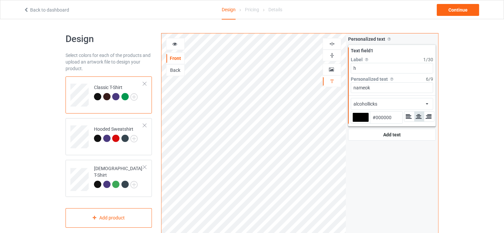
drag, startPoint x: 394, startPoint y: 116, endPoint x: 376, endPoint y: 116, distance: 18.5
click at [376, 116] on input "#000000" at bounding box center [386, 117] width 32 height 12
paste input "FDE1C8"
type input "#fde1c8"
type input "#FDE1C8"
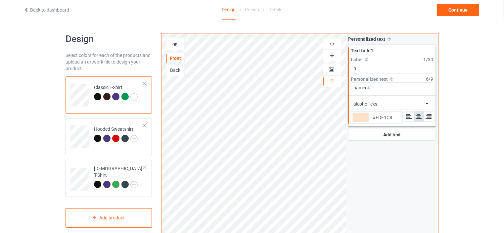
type input "#fde1c8"
type input "#FDE1C8"
click at [404, 104] on div "alcohollicks african airstream aladdin alcohollicks [PERSON_NAME] almontesnow a…" at bounding box center [392, 104] width 82 height 12
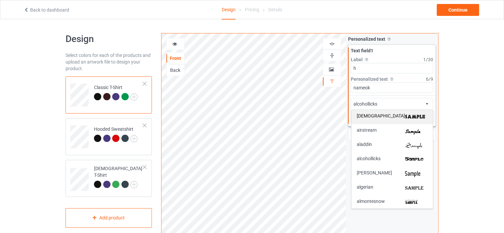
click at [388, 115] on div "[DEMOGRAPHIC_DATA]" at bounding box center [391, 116] width 71 height 7
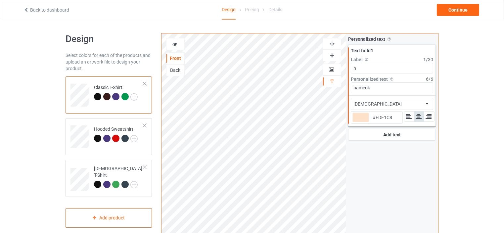
type input "#fde1c8"
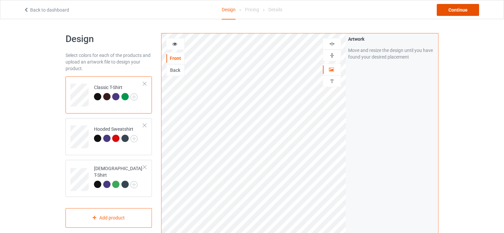
click at [456, 8] on div "Continue" at bounding box center [458, 10] width 42 height 12
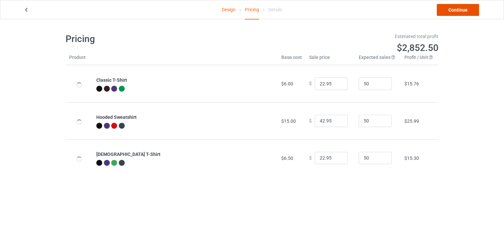
click at [458, 12] on link "Continue" at bounding box center [458, 10] width 42 height 12
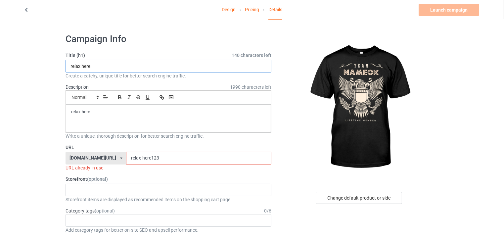
drag, startPoint x: 99, startPoint y: 63, endPoint x: 62, endPoint y: 64, distance: 37.7
drag, startPoint x: 105, startPoint y: 67, endPoint x: 57, endPoint y: 64, distance: 48.7
type input "teamname"
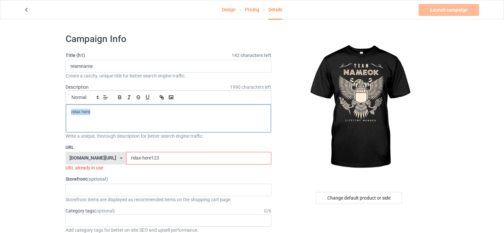
drag, startPoint x: 97, startPoint y: 108, endPoint x: 55, endPoint y: 117, distance: 42.9
drag, startPoint x: 134, startPoint y: 157, endPoint x: 104, endPoint y: 159, distance: 29.5
click at [105, 159] on div "[DOMAIN_NAME][URL] [DOMAIN_NAME][URL] [DOMAIN_NAME][URL] 5bd645a3aa211e1c493659…" at bounding box center [168, 158] width 206 height 13
paste input "teamname"
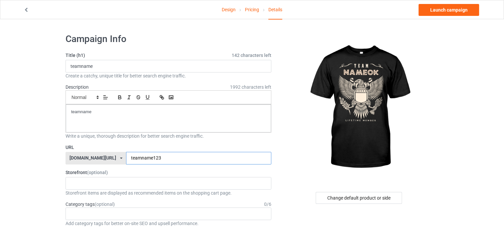
type input "teamname123"
click at [442, 14] on link "Launch campaign" at bounding box center [448, 10] width 61 height 12
